Goal: Task Accomplishment & Management: Use online tool/utility

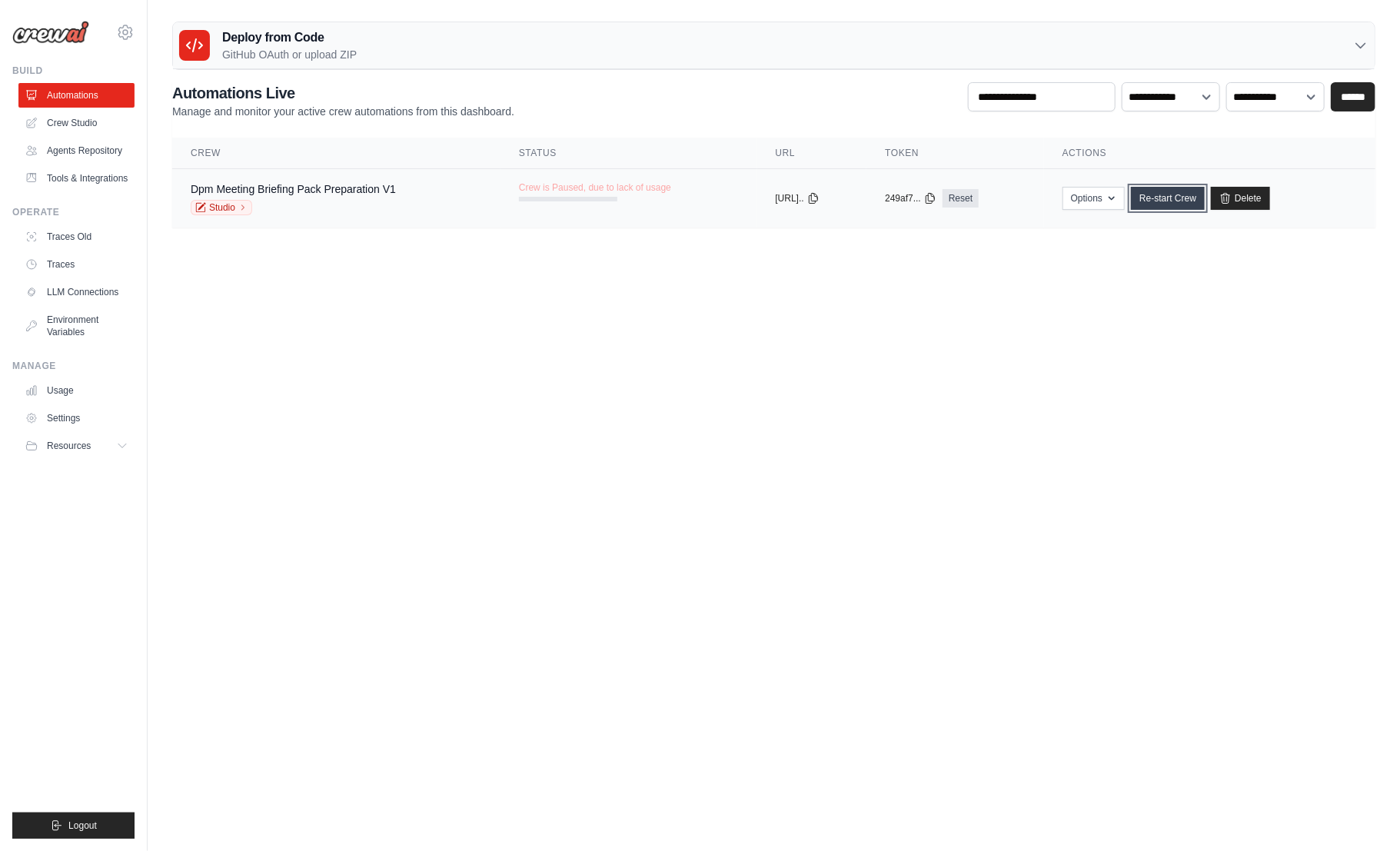
click at [1180, 201] on link "Re-start Crew" at bounding box center [1167, 197] width 74 height 23
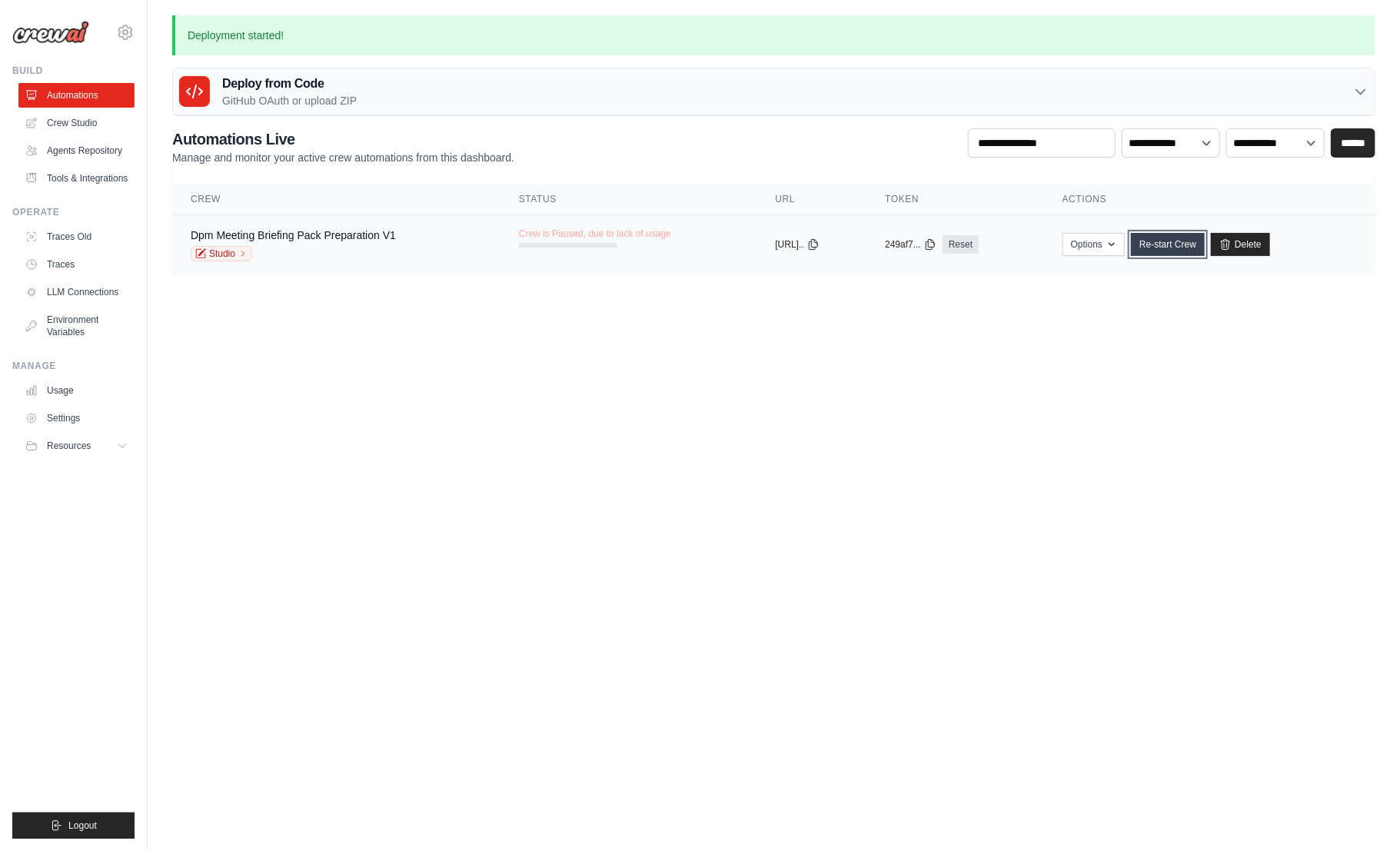
click at [1181, 249] on link "Re-start Crew" at bounding box center [1167, 244] width 74 height 23
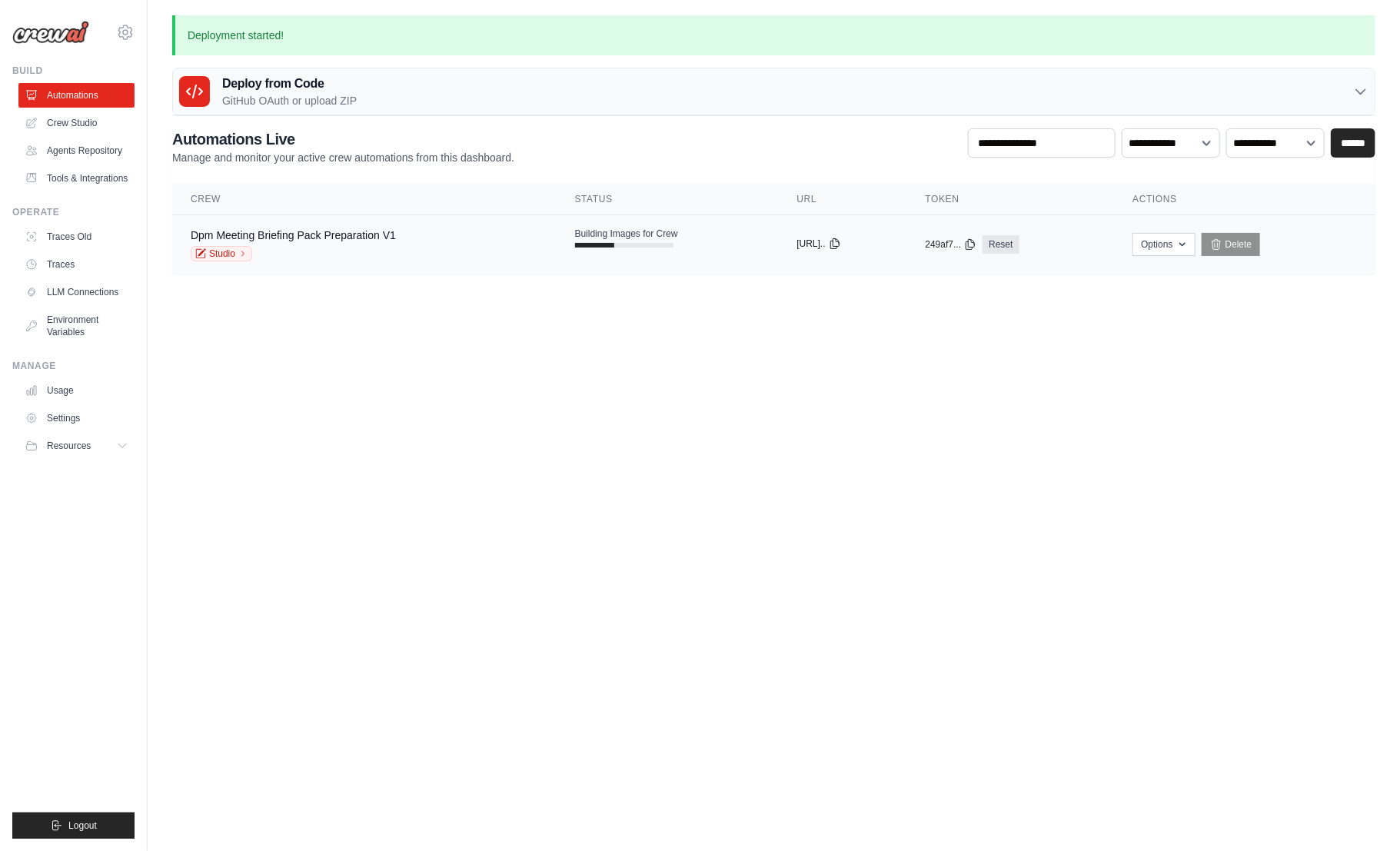
click at [841, 244] on icon at bounding box center [835, 244] width 13 height 13
click at [976, 244] on icon at bounding box center [970, 244] width 13 height 13
click at [1179, 251] on button "Options" at bounding box center [1163, 243] width 62 height 23
click at [743, 378] on body "christophertun.dev@gmail.com Settings Build Automations Resources" at bounding box center [700, 426] width 1400 height 851
click at [427, 307] on body "christophertun.dev@gmail.com Settings Build Automations Resources" at bounding box center [700, 426] width 1400 height 851
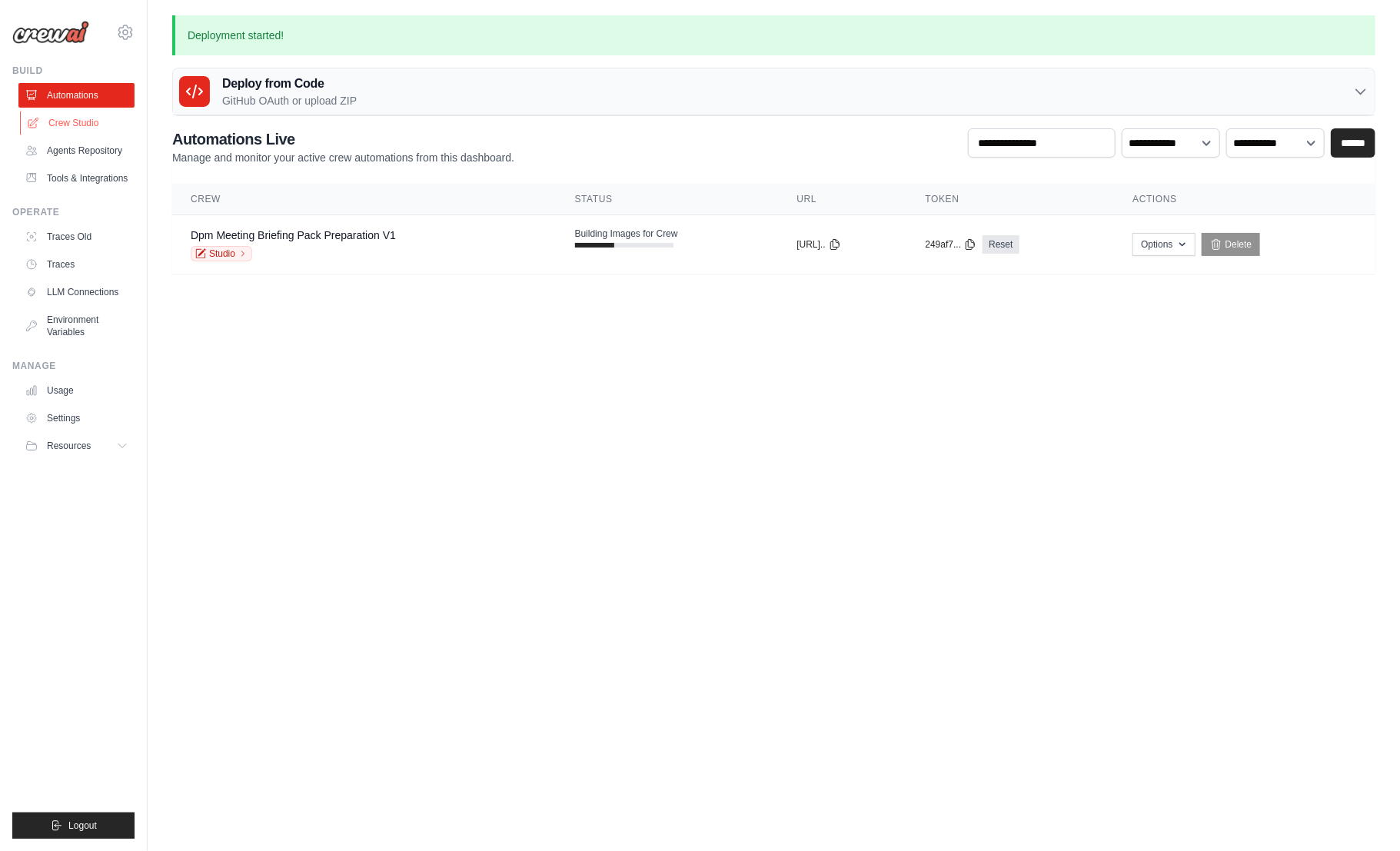
click at [87, 122] on link "Crew Studio" at bounding box center [78, 122] width 116 height 24
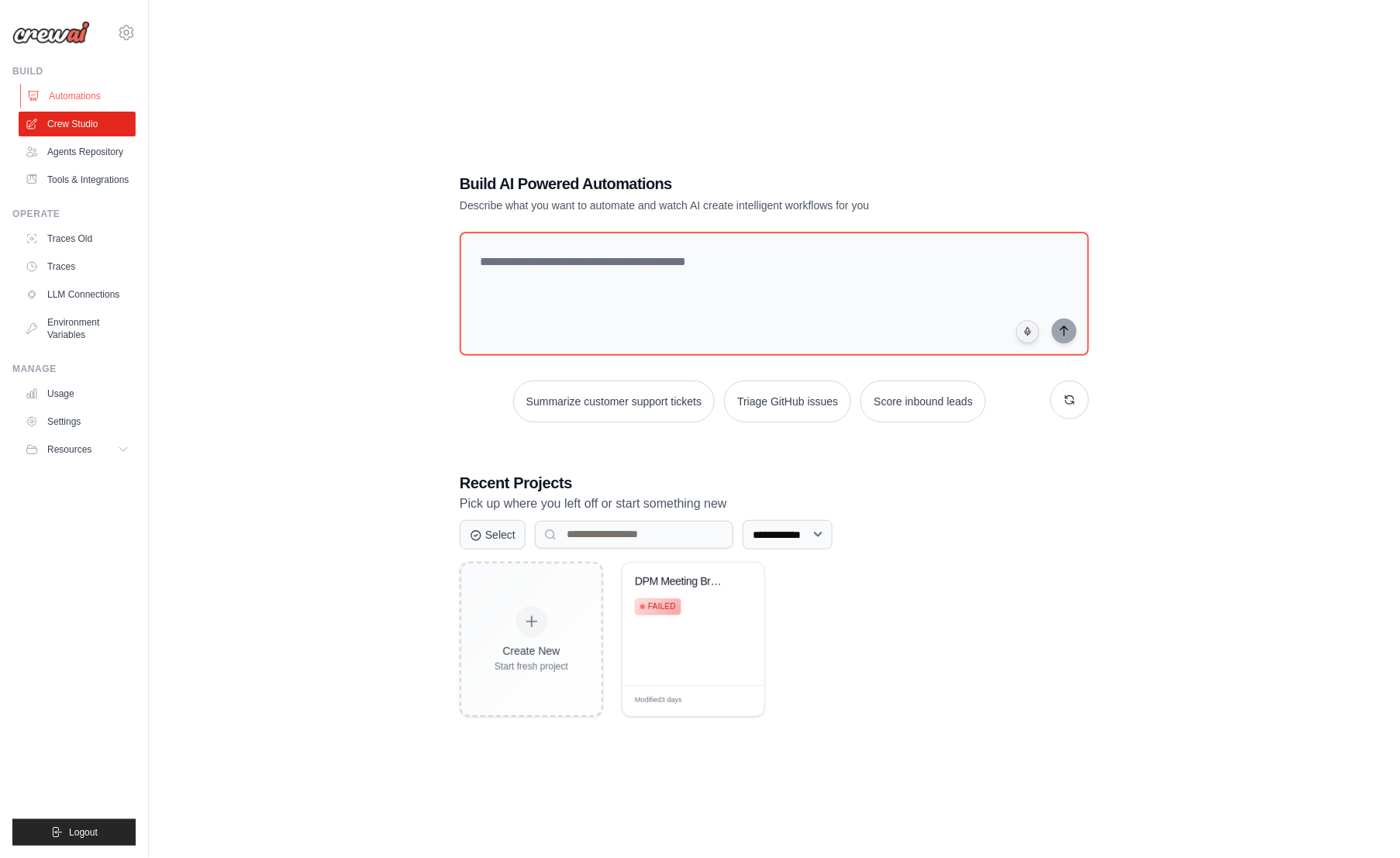
click at [70, 99] on link "Automations" at bounding box center [79, 96] width 117 height 24
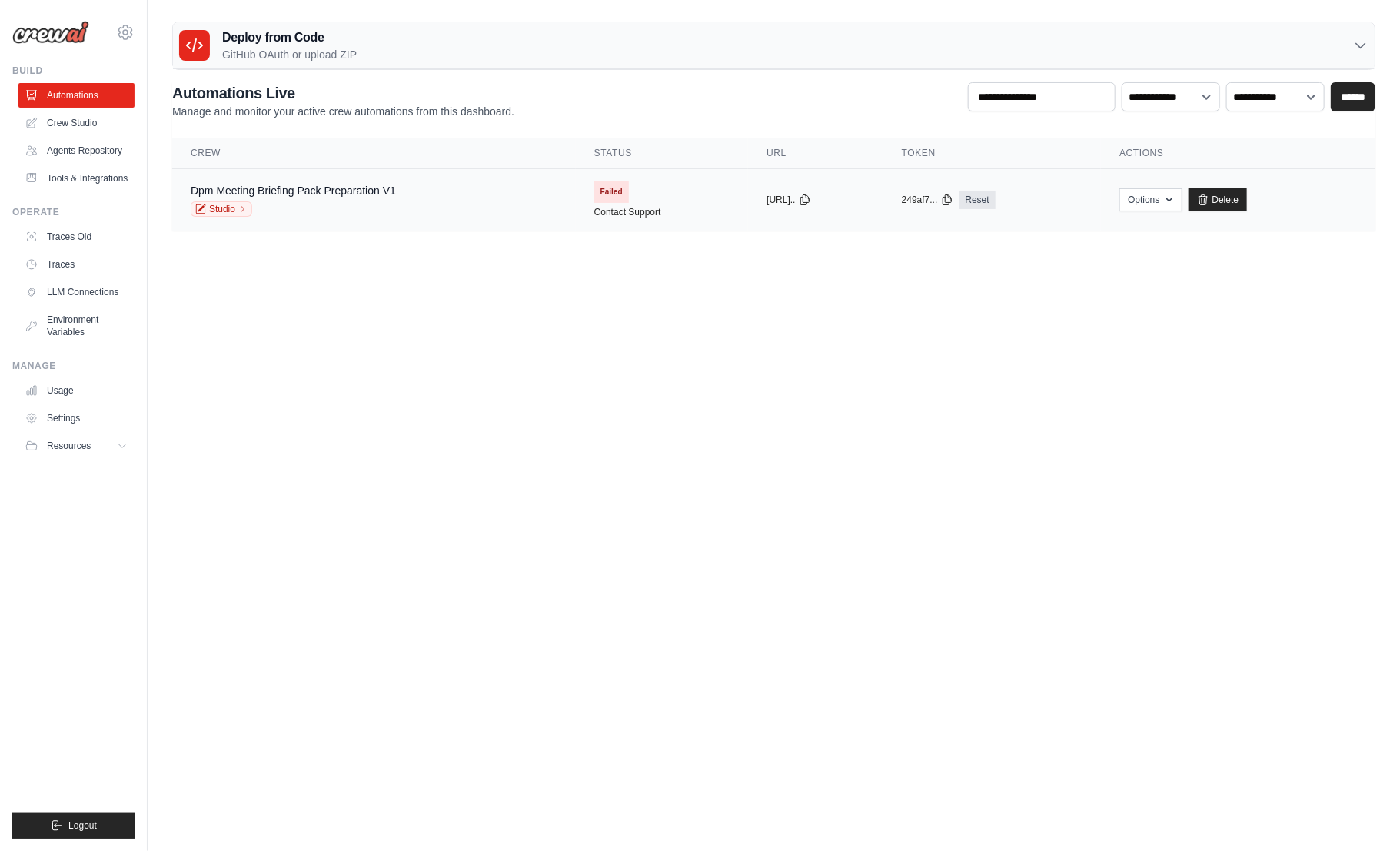
click at [425, 199] on div "Dpm Meeting Briefing Pack Preparation V1 Studio" at bounding box center [374, 200] width 367 height 34
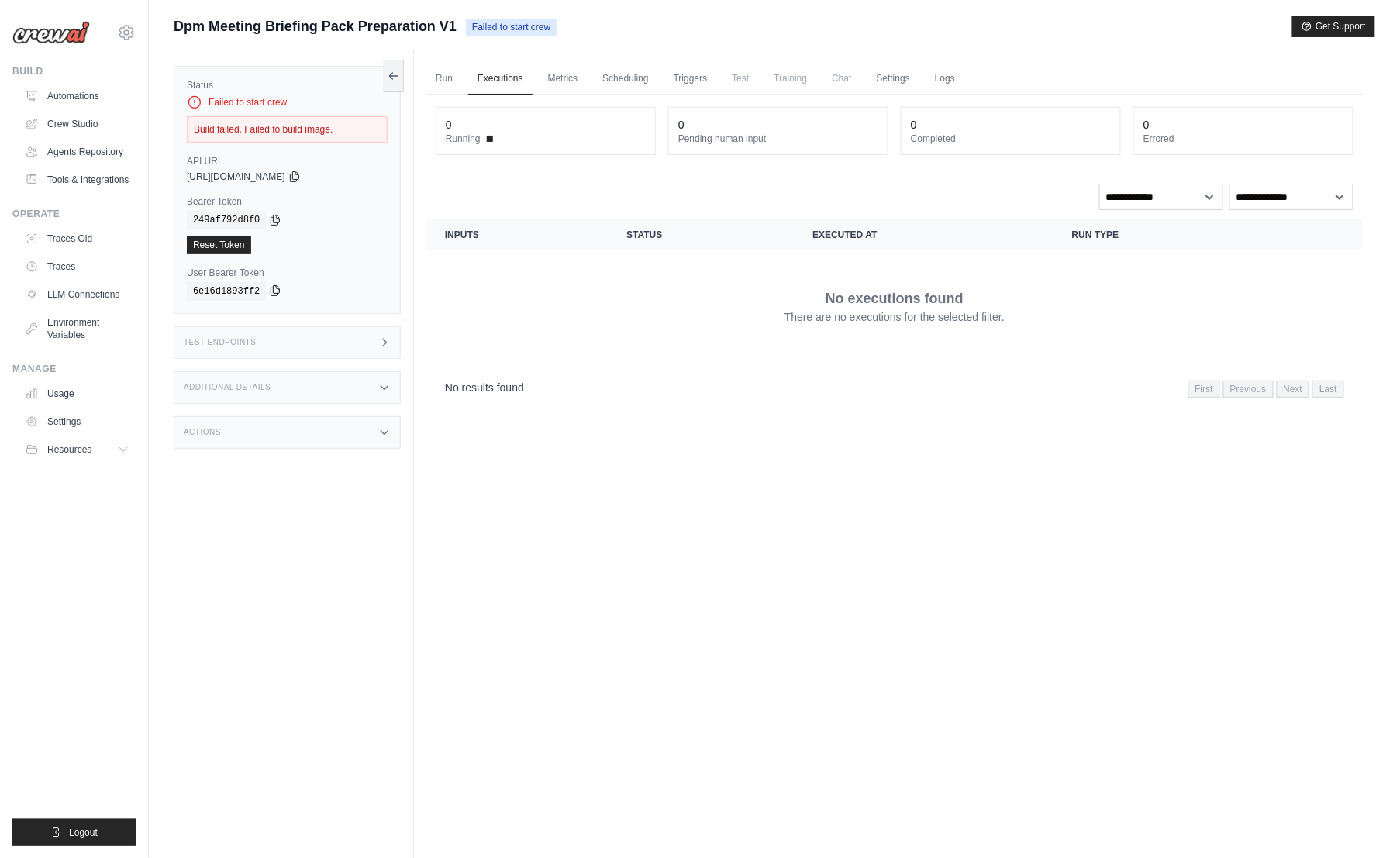
click at [269, 292] on icon at bounding box center [275, 291] width 13 height 13
click at [267, 342] on div "Test Endpoints" at bounding box center [288, 342] width 228 height 32
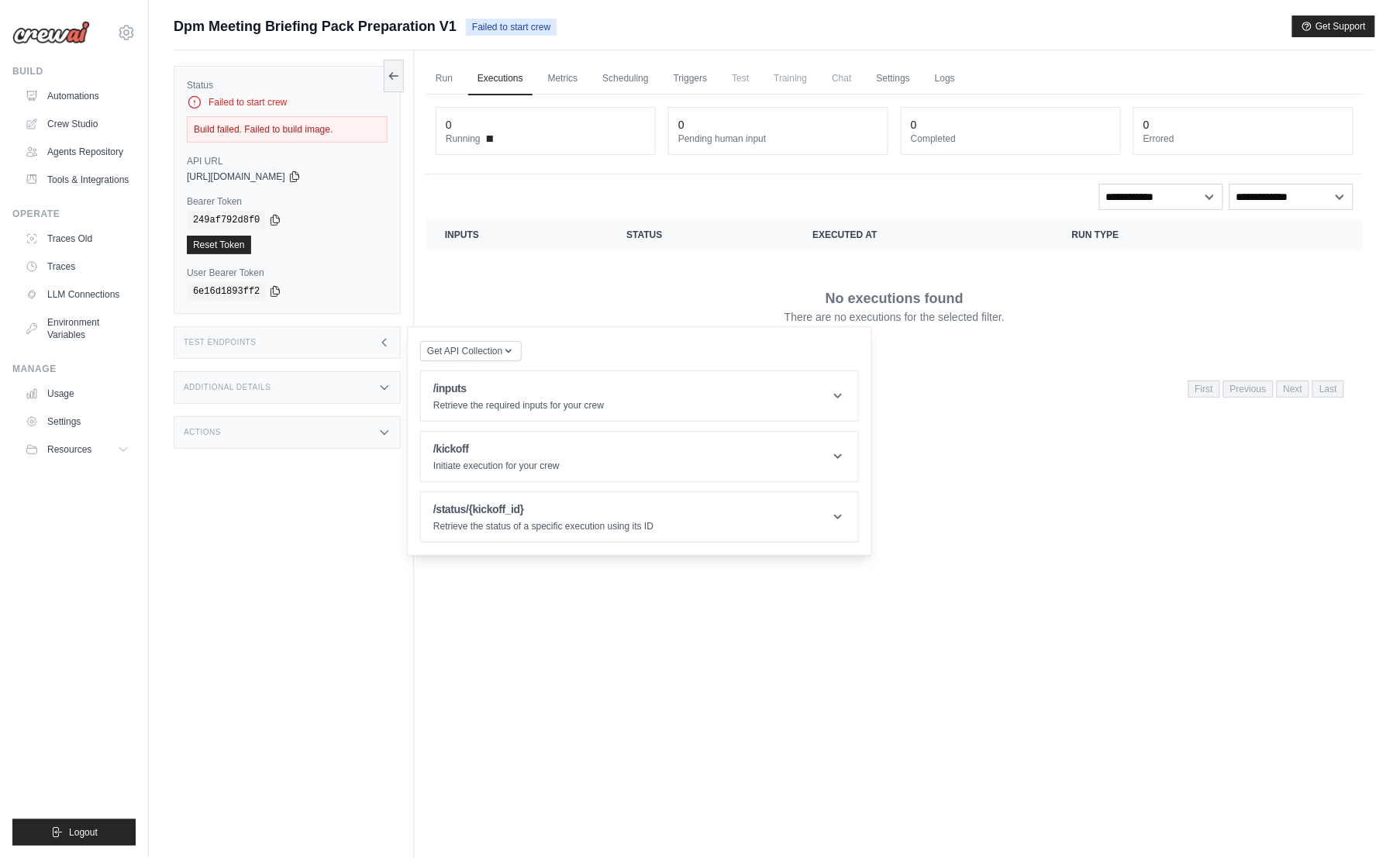
click at [666, 669] on div "Run Executions Metrics Scheduling Triggers Test Training Chat Settings Logs 0 R…" at bounding box center [894, 480] width 962 height 858
click at [1078, 361] on section "Crew executions with inputs, status, execution time, run type, and actions Inpu…" at bounding box center [894, 314] width 936 height 188
click at [454, 77] on link "Run" at bounding box center [444, 78] width 36 height 32
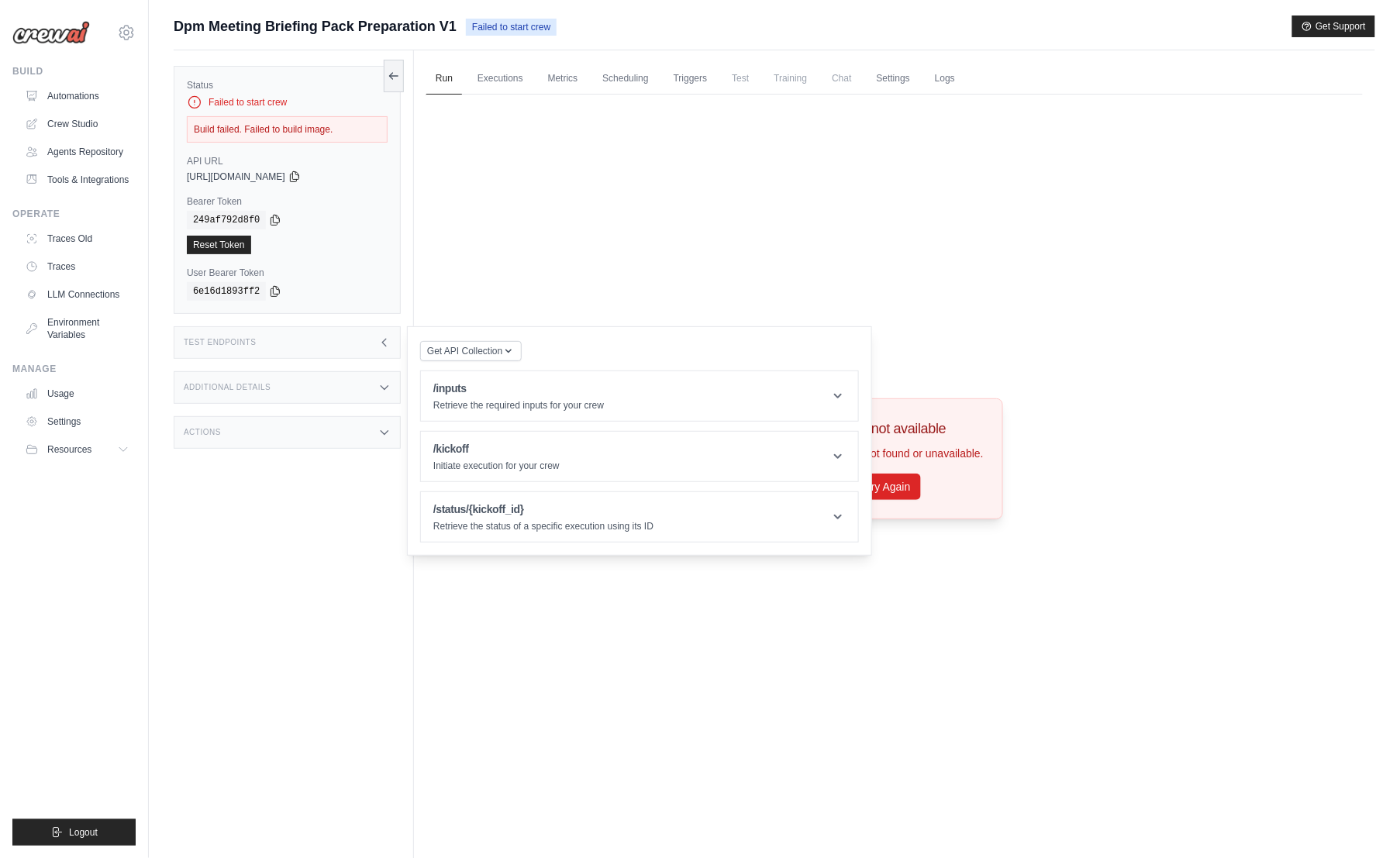
click at [891, 307] on div "Crew not available Crew not found or unavailable. Try Again" at bounding box center [894, 459] width 936 height 729
click at [356, 331] on div "Test Endpoints" at bounding box center [288, 342] width 228 height 32
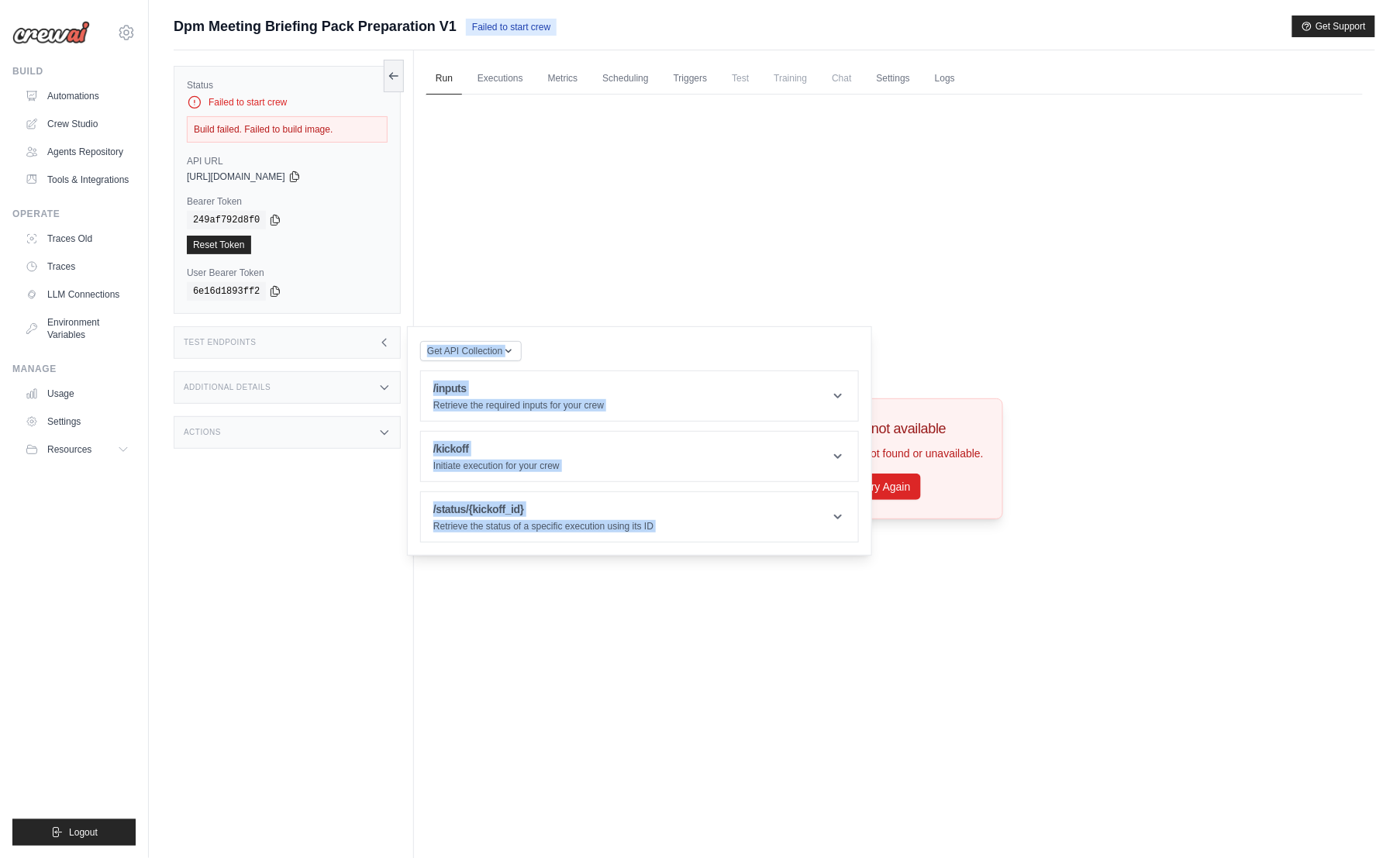
click at [382, 341] on icon at bounding box center [385, 343] width 13 height 13
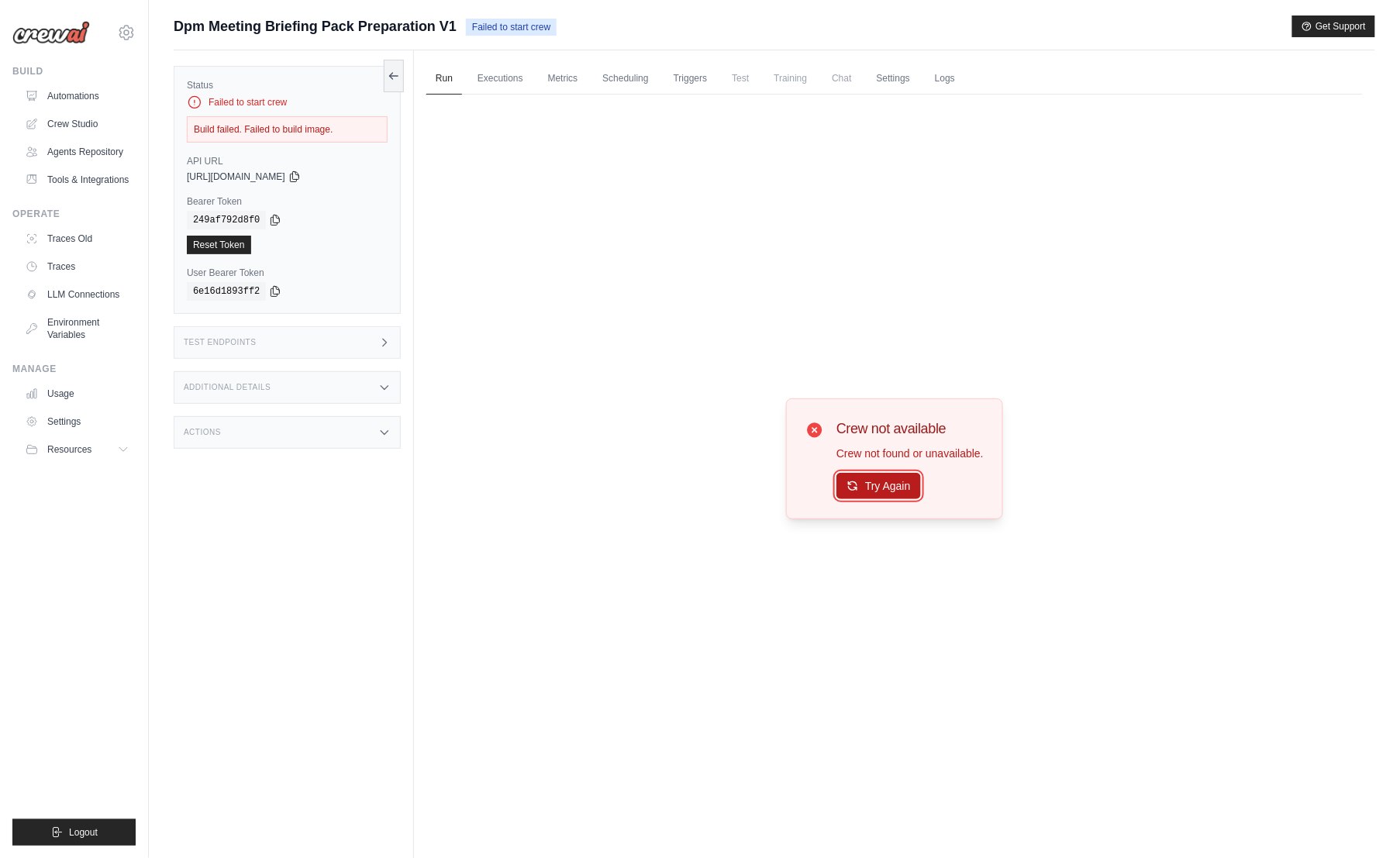
click at [880, 479] on button "Try Again" at bounding box center [879, 486] width 85 height 26
click at [896, 487] on button "Try Again" at bounding box center [879, 486] width 85 height 26
click at [894, 486] on button "Try Again" at bounding box center [879, 486] width 85 height 26
click at [43, 124] on link "Crew Studio" at bounding box center [79, 123] width 117 height 24
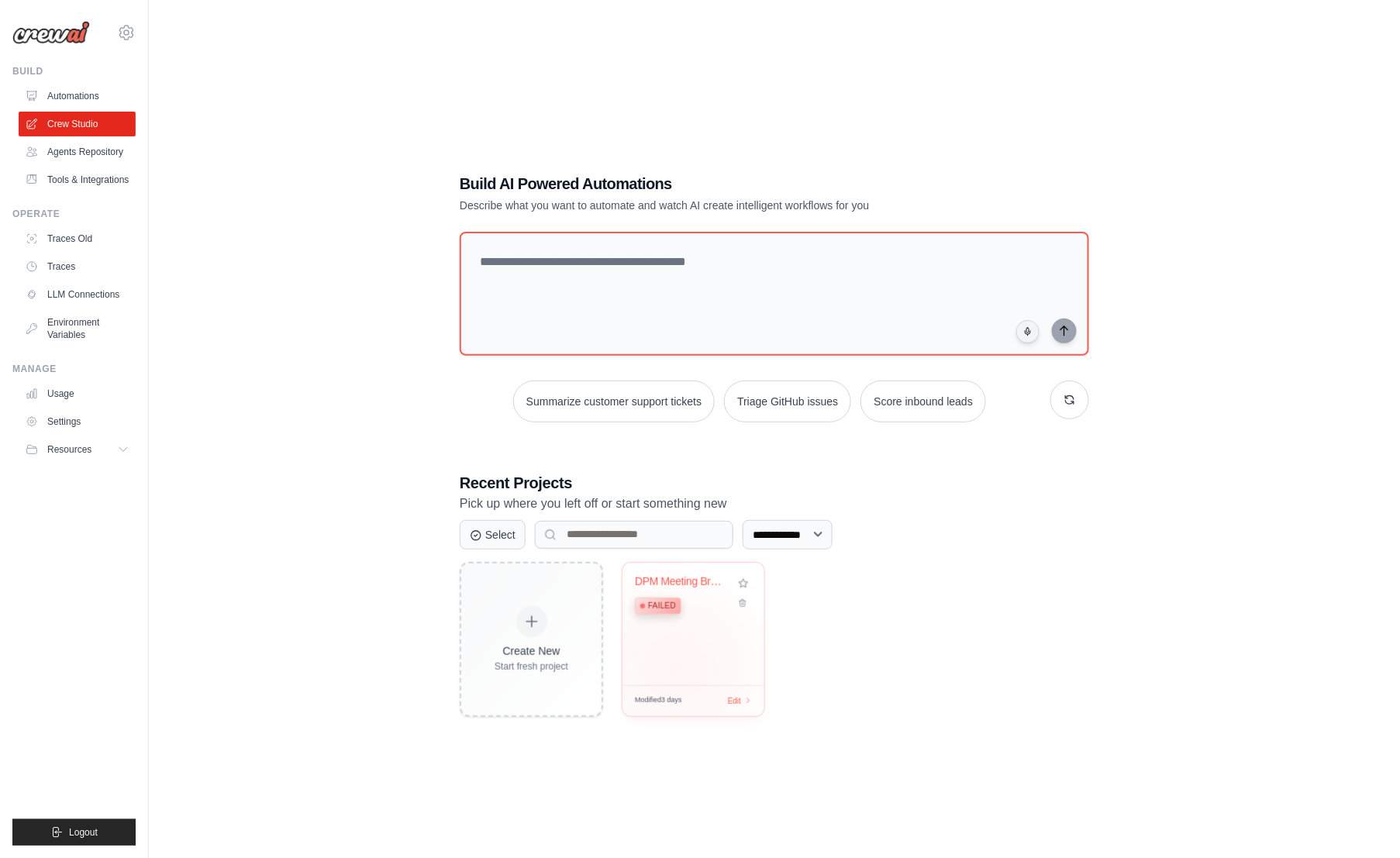
click at [676, 664] on div "DPM Meeting Briefing Pack Preparati... Failed" at bounding box center [694, 623] width 142 height 122
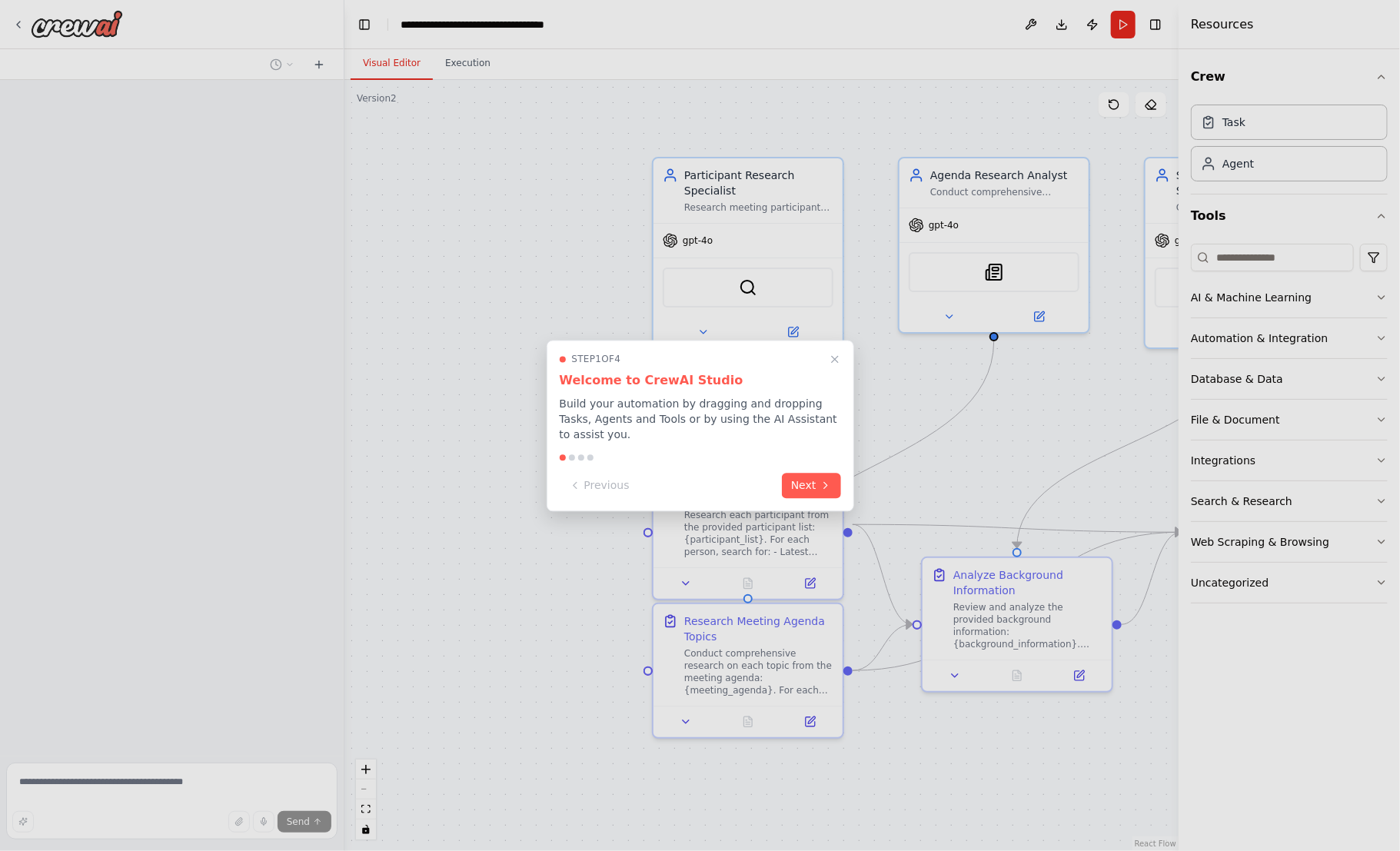
scroll to position [70, 0]
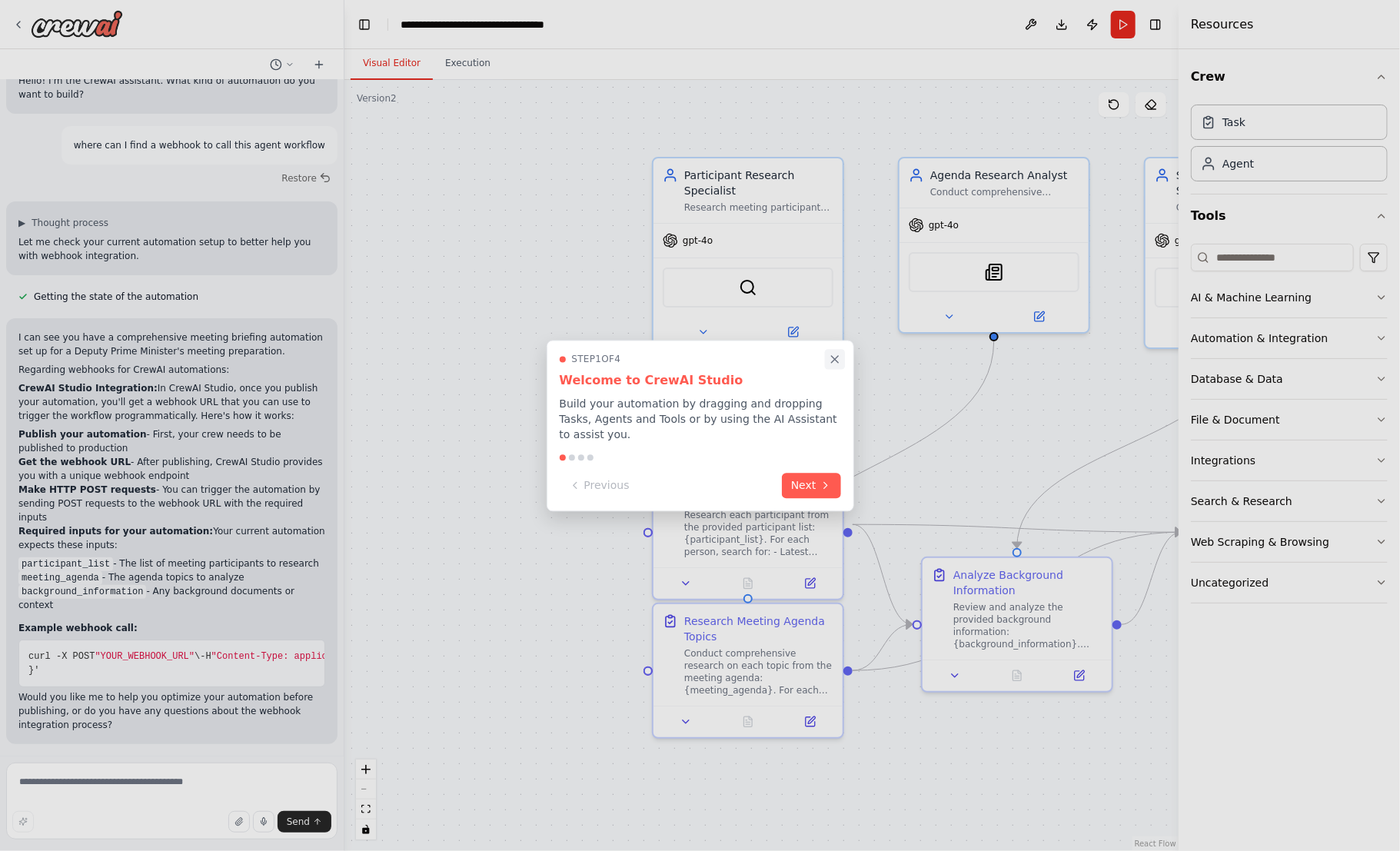
click at [831, 363] on icon "Close walkthrough" at bounding box center [834, 359] width 7 height 7
click at [831, 371] on div ".deletable-edge-delete-btn { width: 20px; height: 20px; border: 0px solid #ffff…" at bounding box center [761, 465] width 834 height 771
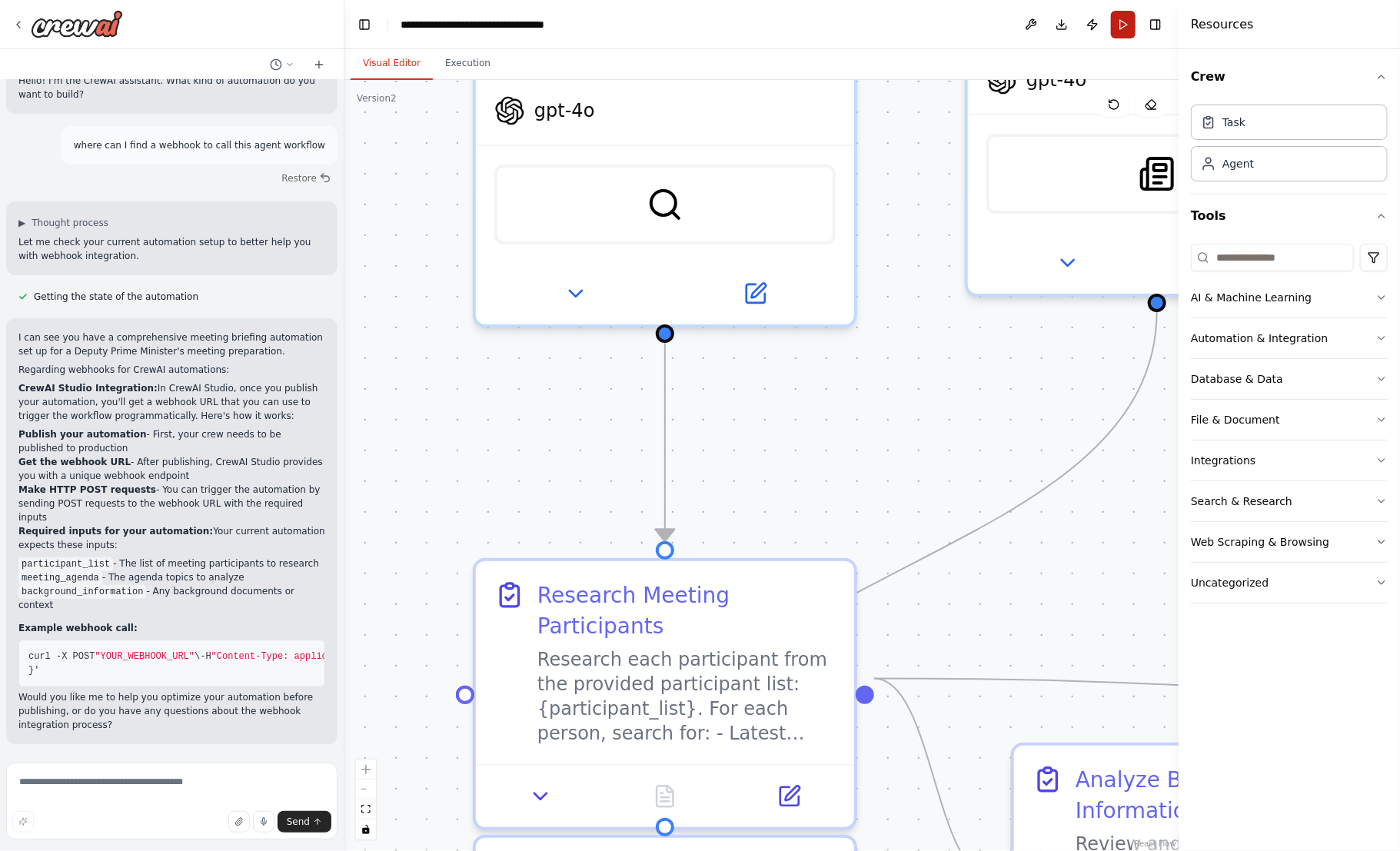
click at [1127, 26] on button "Run" at bounding box center [1123, 24] width 24 height 27
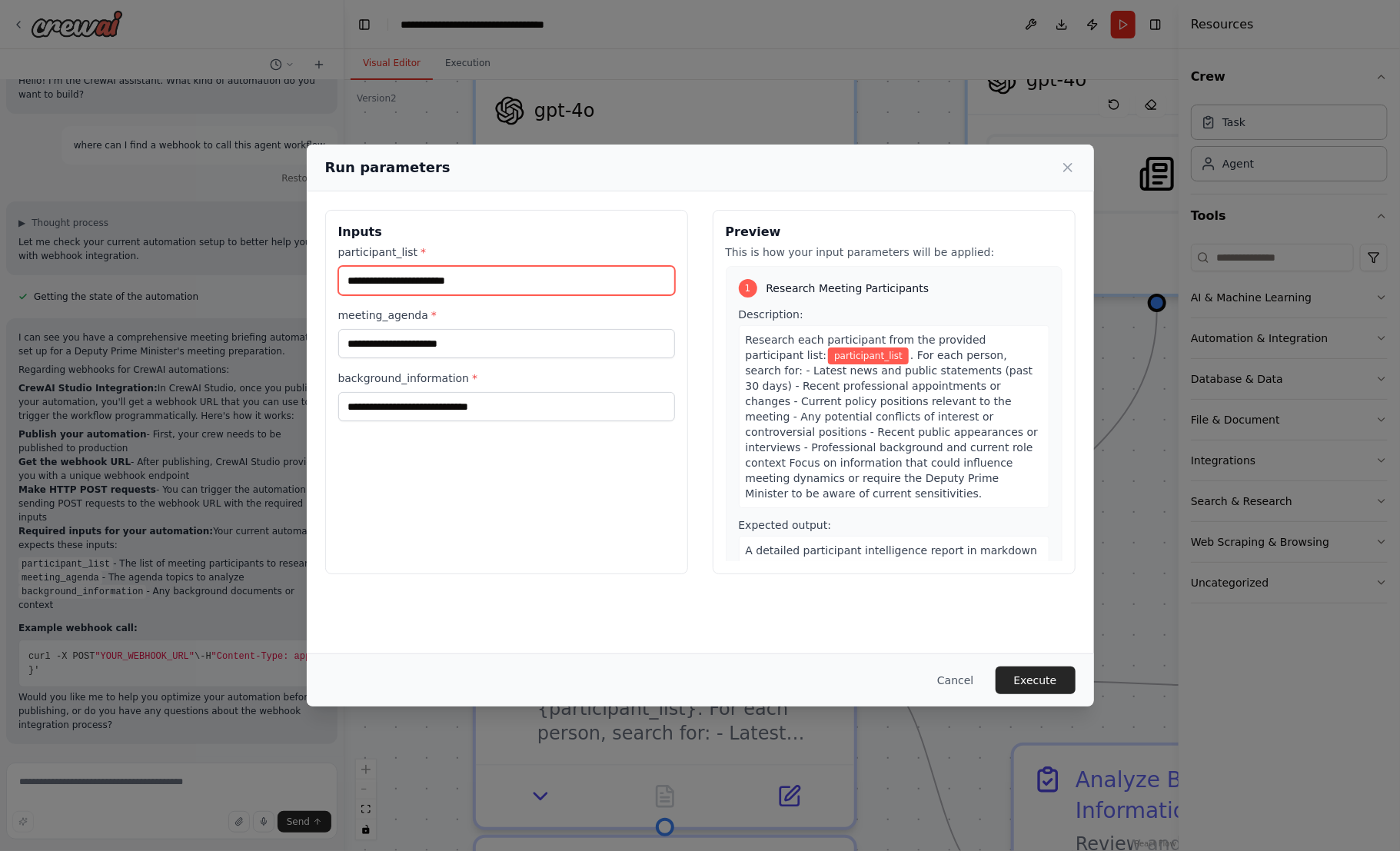
click at [360, 282] on input "participant_list *" at bounding box center [507, 281] width 337 height 29
type input "*********"
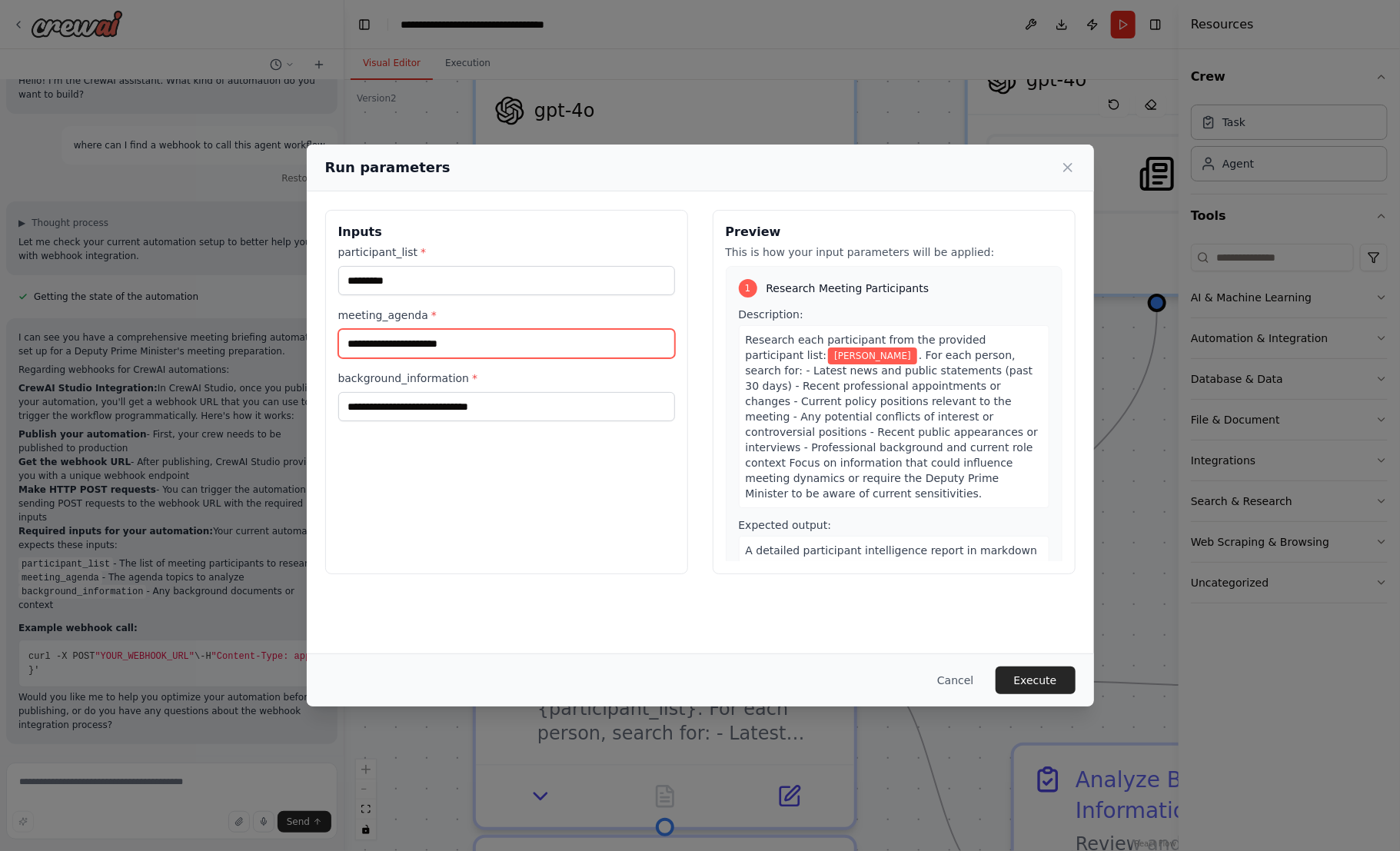
click at [364, 344] on input "meeting_agenda *" at bounding box center [507, 343] width 337 height 29
type input "**********"
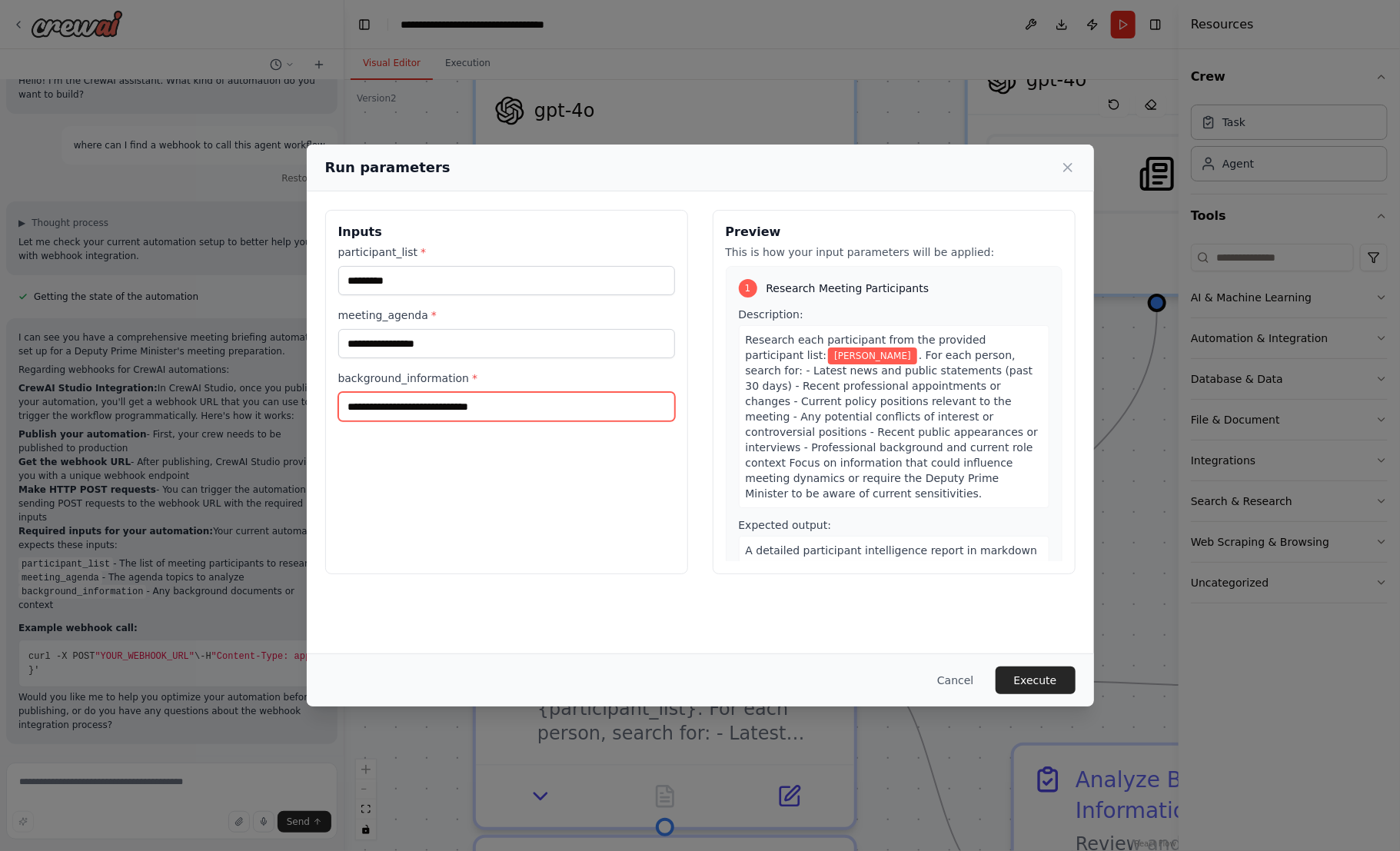
click at [442, 406] on input "background_information *" at bounding box center [507, 406] width 337 height 29
type input "**********"
click at [1029, 684] on button "Execute" at bounding box center [1036, 680] width 80 height 27
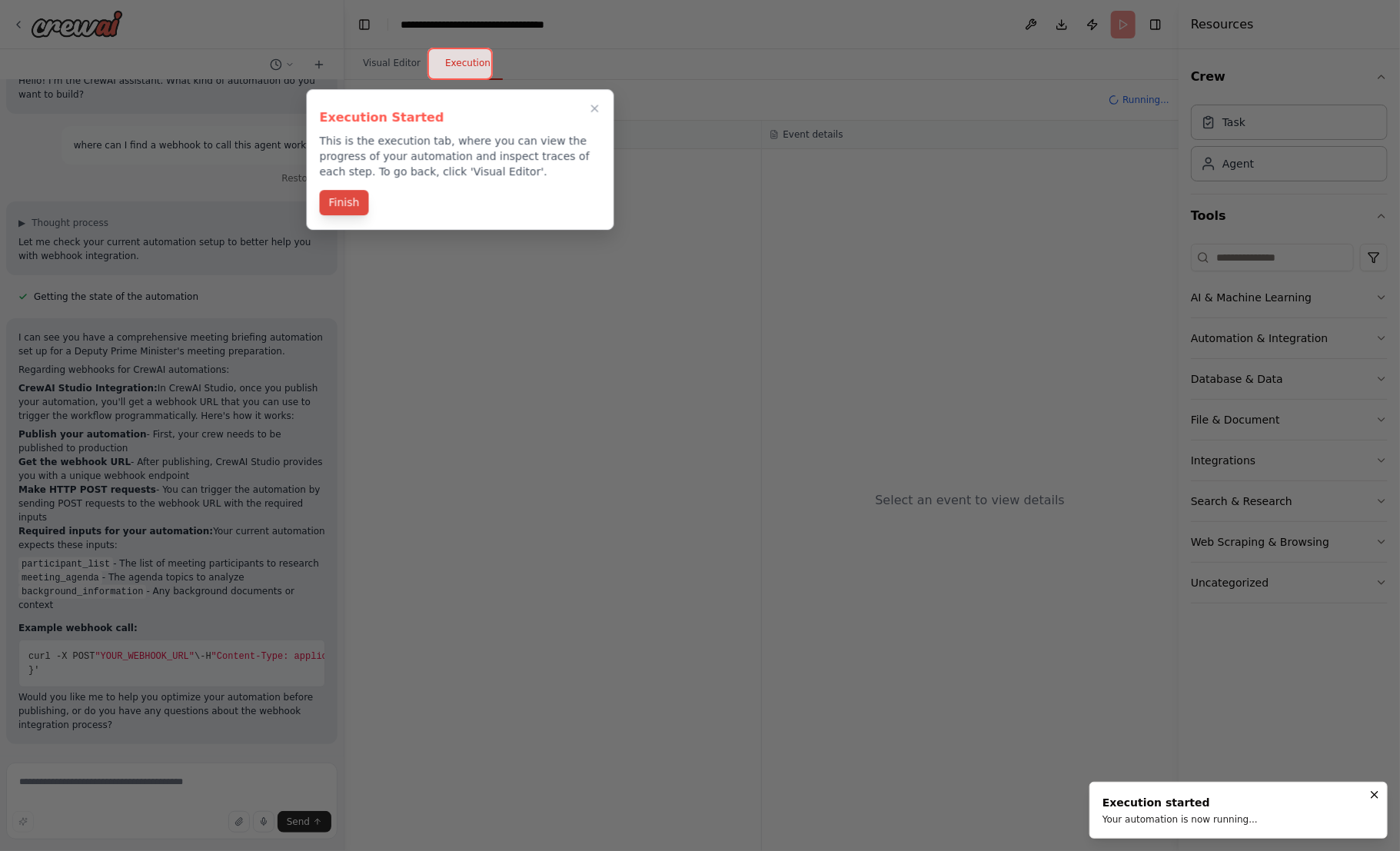
click at [353, 201] on button "Finish" at bounding box center [344, 202] width 49 height 25
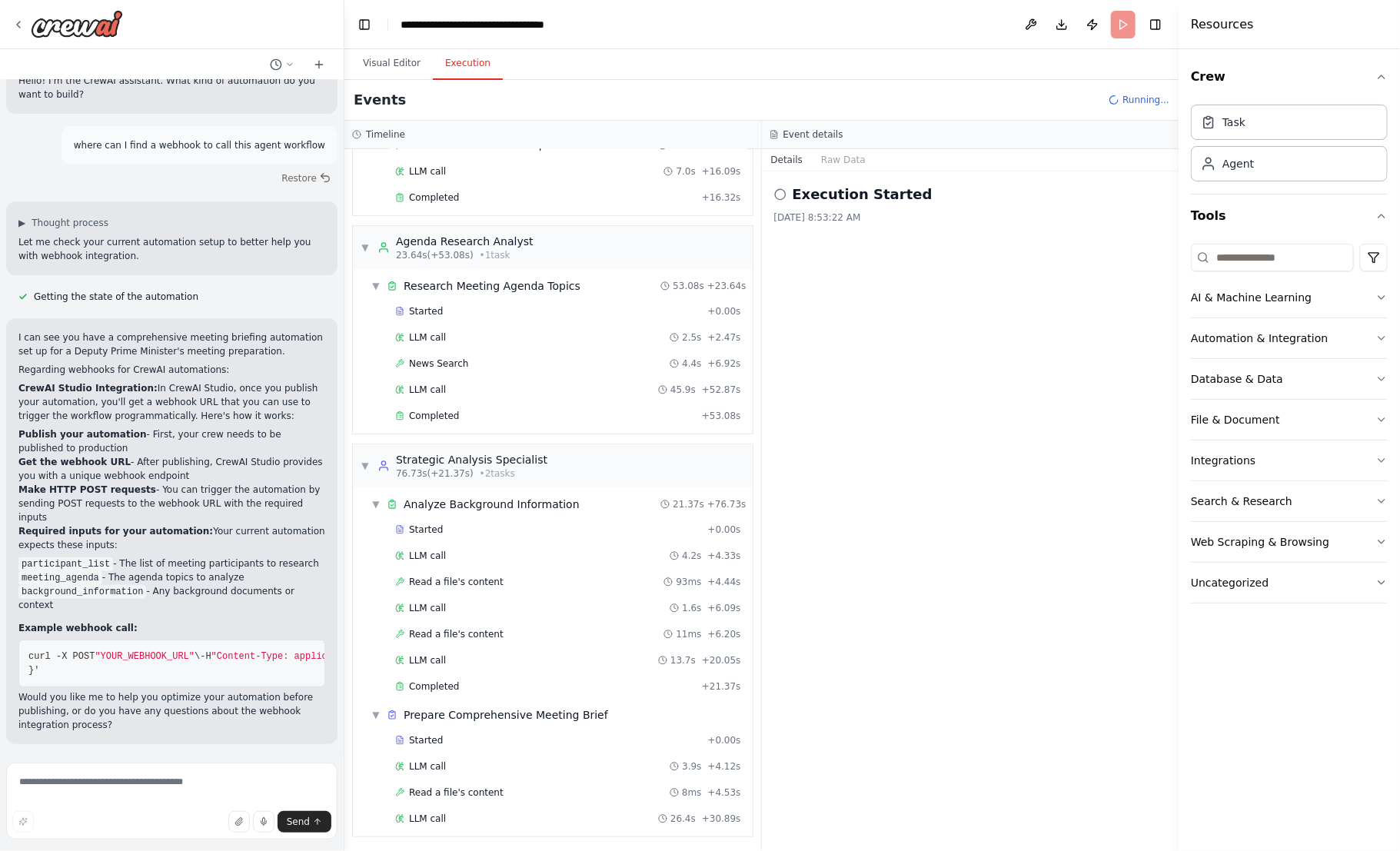
scroll to position [281, 0]
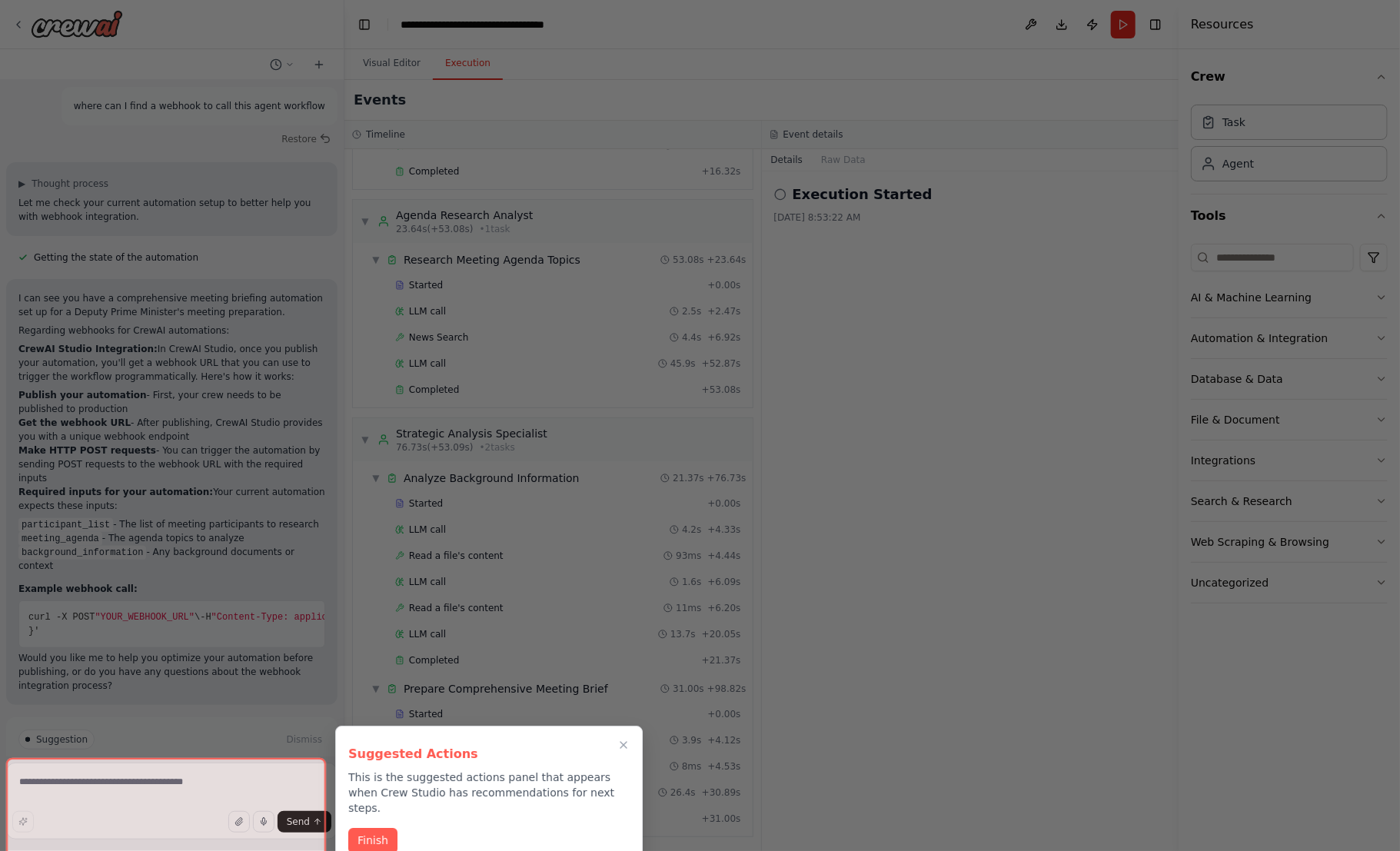
click at [405, 276] on div at bounding box center [700, 426] width 1400 height 851
